Goal: Information Seeking & Learning: Learn about a topic

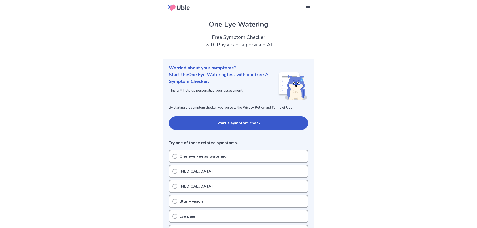
click at [176, 158] on icon at bounding box center [174, 156] width 5 height 5
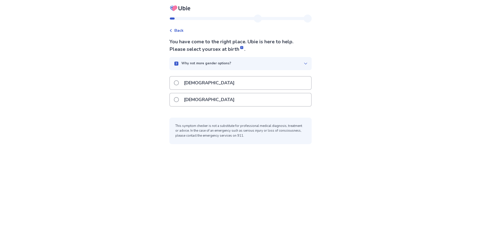
click at [179, 83] on span at bounding box center [176, 82] width 5 height 5
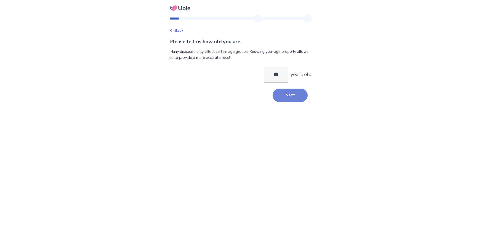
type input "**"
click at [291, 97] on button "Next" at bounding box center [290, 96] width 35 height 14
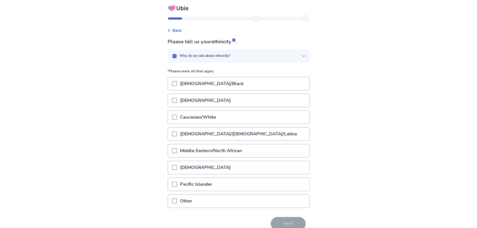
click at [177, 119] on span at bounding box center [174, 117] width 5 height 5
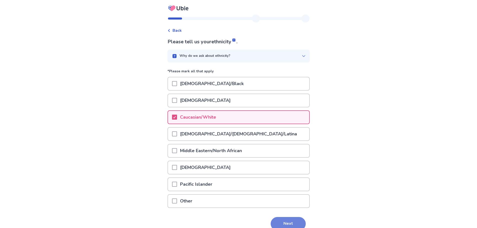
click at [282, 220] on button "Next" at bounding box center [288, 224] width 35 height 14
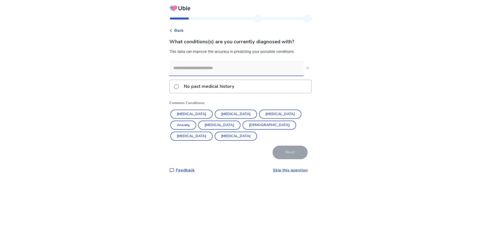
click at [179, 87] on span at bounding box center [176, 86] width 5 height 5
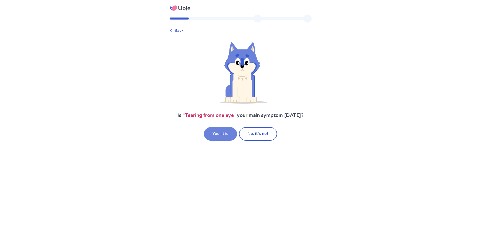
click at [217, 137] on button "Yes, it is" at bounding box center [220, 134] width 33 height 14
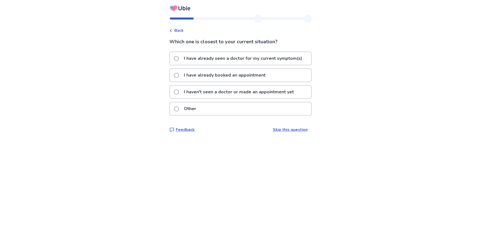
click at [179, 92] on span at bounding box center [176, 92] width 5 height 5
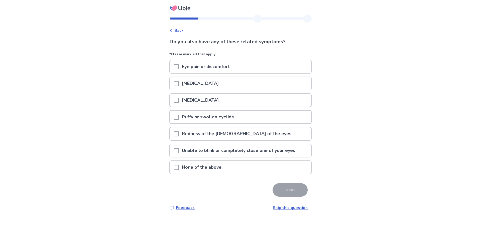
click at [179, 169] on span at bounding box center [176, 167] width 5 height 5
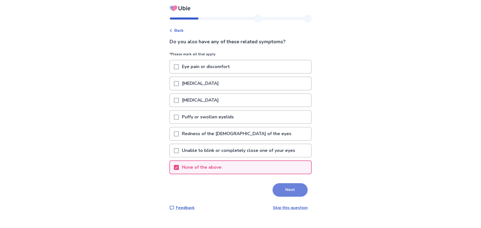
click at [282, 189] on button "Next" at bounding box center [290, 190] width 35 height 14
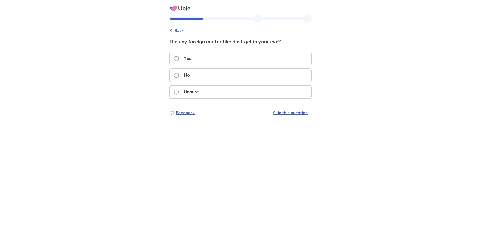
click at [179, 92] on span at bounding box center [176, 92] width 5 height 5
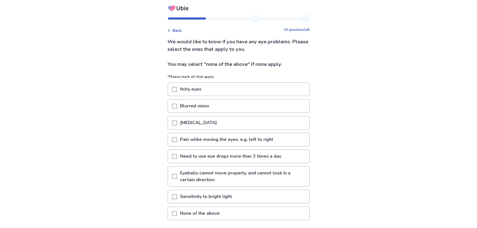
click at [177, 213] on span at bounding box center [174, 213] width 5 height 5
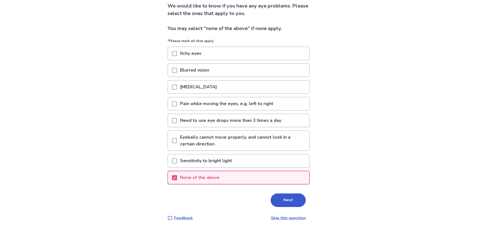
scroll to position [37, 0]
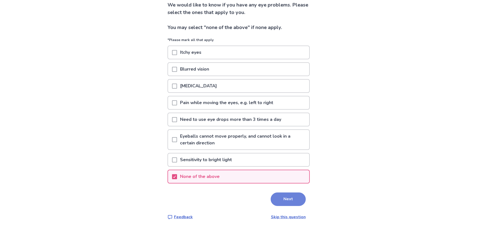
click at [288, 200] on button "Next" at bounding box center [288, 200] width 35 height 14
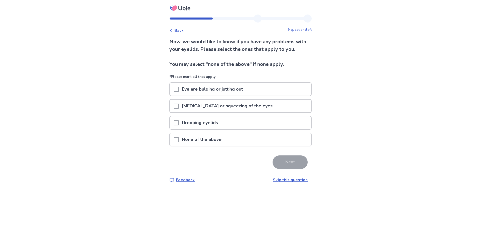
click at [178, 142] on span at bounding box center [176, 139] width 5 height 5
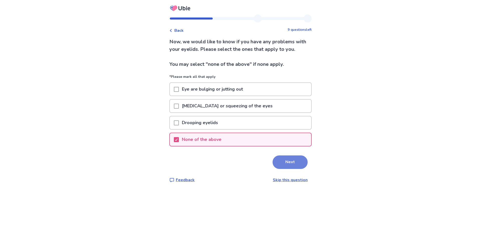
click at [290, 169] on button "Next" at bounding box center [290, 163] width 35 height 14
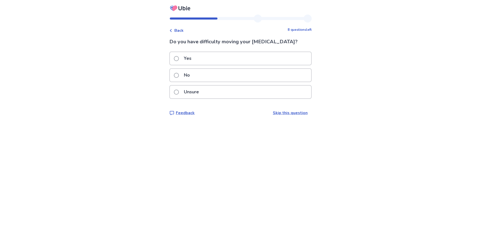
click at [179, 76] on span at bounding box center [176, 75] width 5 height 5
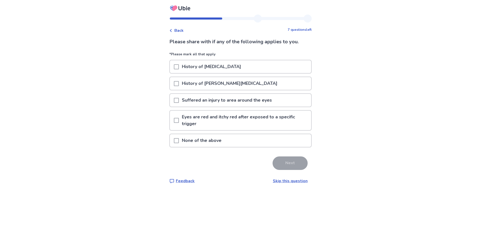
click at [179, 139] on span at bounding box center [176, 140] width 5 height 5
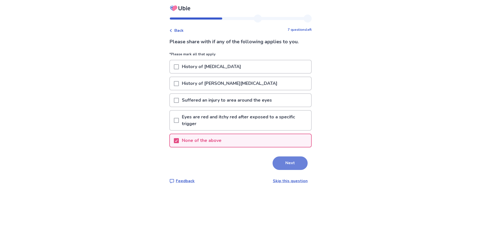
click at [283, 164] on button "Next" at bounding box center [290, 164] width 35 height 14
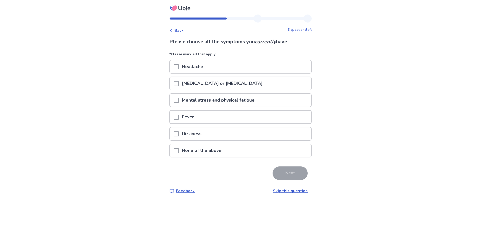
click at [179, 150] on span at bounding box center [176, 150] width 5 height 5
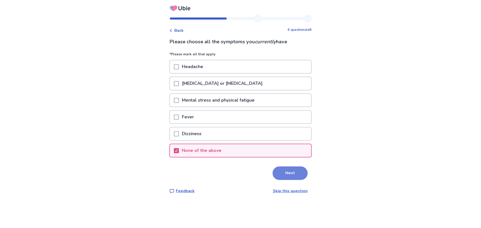
click at [282, 172] on button "Next" at bounding box center [290, 174] width 35 height 14
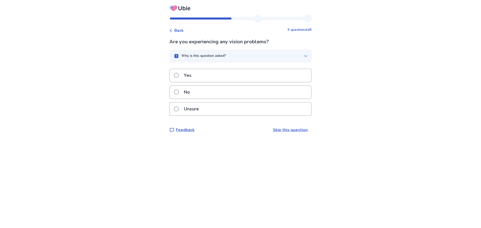
click at [179, 93] on span at bounding box center [176, 92] width 5 height 5
click at [179, 92] on span at bounding box center [176, 92] width 5 height 5
click at [178, 93] on span at bounding box center [176, 92] width 5 height 5
click at [179, 93] on span at bounding box center [176, 92] width 5 height 5
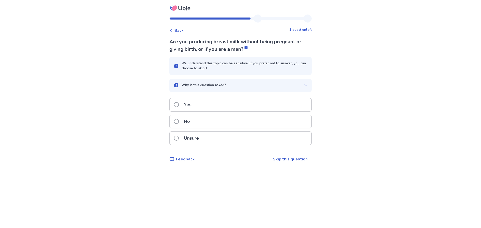
click at [178, 121] on span at bounding box center [176, 121] width 5 height 5
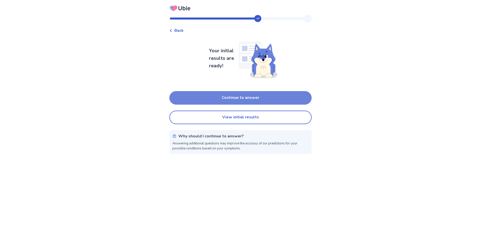
click at [222, 100] on button "Continue to answer" at bounding box center [240, 98] width 142 height 14
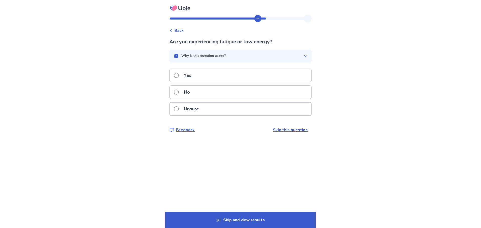
click at [179, 92] on span at bounding box center [176, 92] width 5 height 5
click at [179, 91] on span at bounding box center [176, 92] width 5 height 5
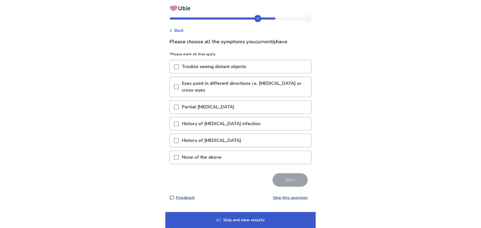
click at [178, 155] on span at bounding box center [176, 157] width 5 height 5
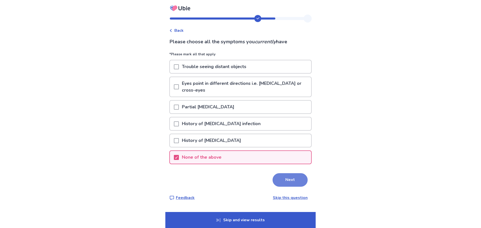
click at [297, 175] on button "Next" at bounding box center [290, 180] width 35 height 14
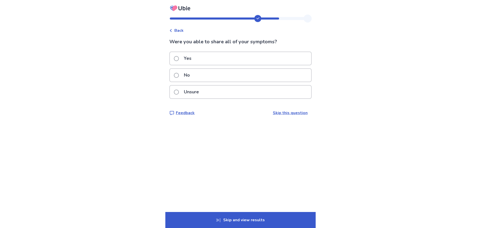
click at [179, 60] on span at bounding box center [176, 58] width 5 height 5
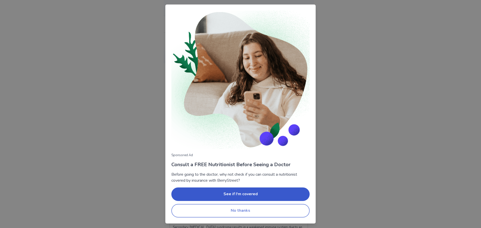
click at [239, 211] on button "No thanks" at bounding box center [240, 211] width 138 height 14
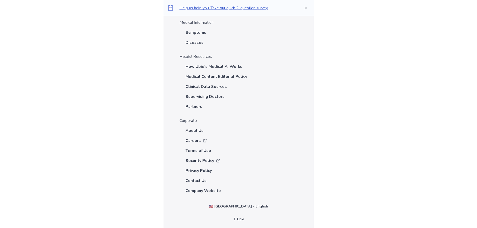
scroll to position [1300, 0]
